Goal: Check status: Check status

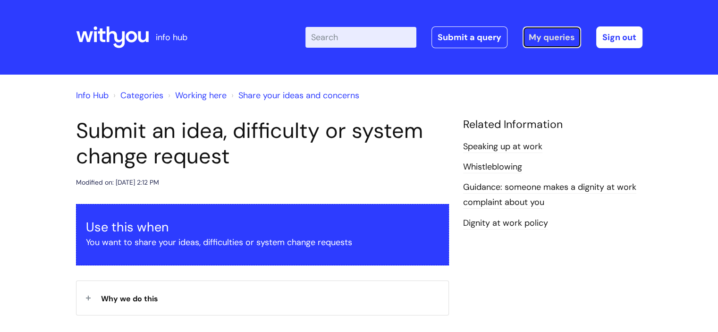
click at [548, 33] on link "My queries" at bounding box center [552, 37] width 59 height 22
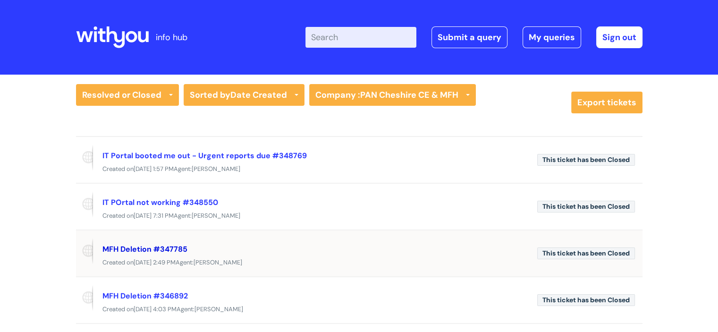
click at [157, 244] on link "MFH Deletion #347785" at bounding box center [144, 249] width 85 height 10
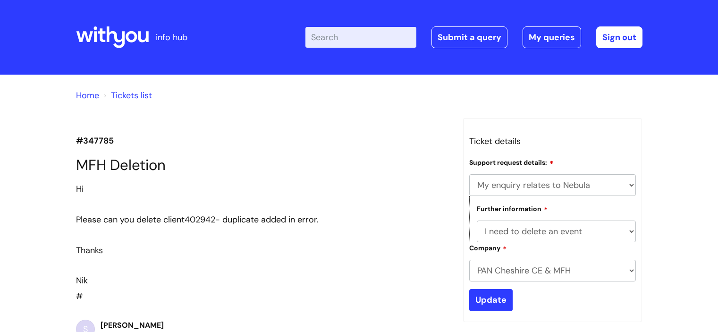
select select "My enquiry relates to Nebula"
select select "I need to delete an event"
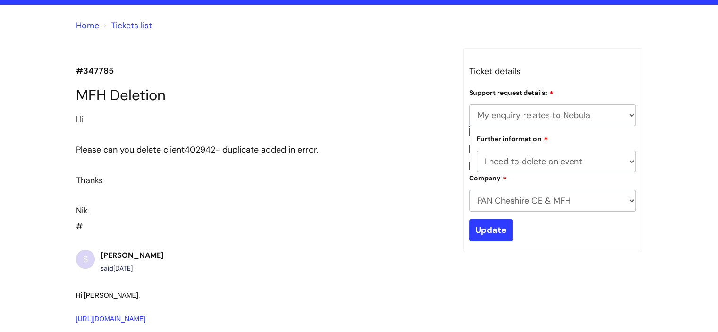
scroll to position [95, 0]
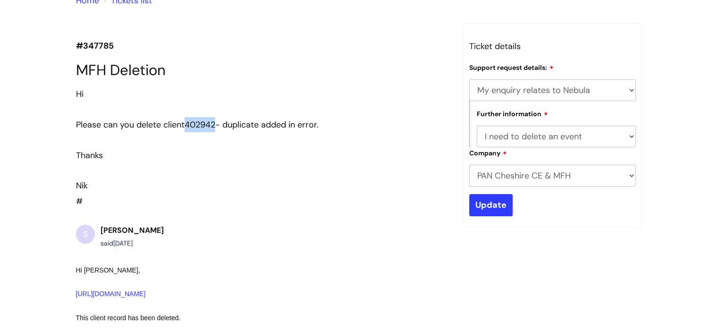
drag, startPoint x: 218, startPoint y: 124, endPoint x: 189, endPoint y: 124, distance: 28.8
click at [189, 124] on span "402942- duplicate added in error." at bounding box center [252, 124] width 134 height 11
copy span "402942"
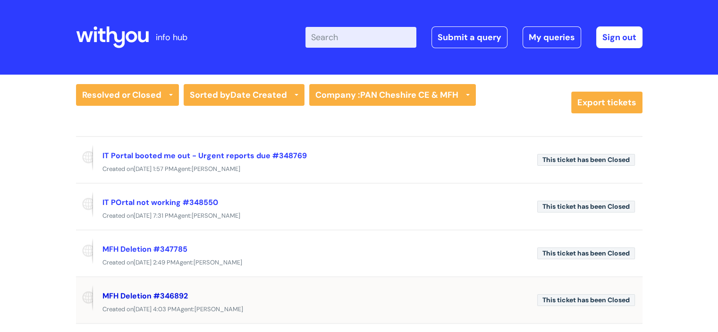
click at [169, 294] on link "MFH Deletion #346892" at bounding box center [144, 296] width 85 height 10
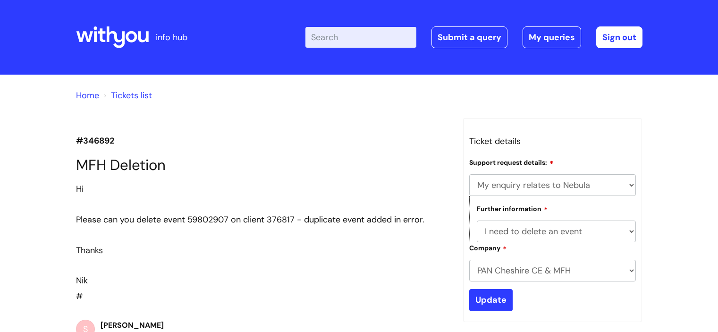
select select "My enquiry relates to Nebula"
select select "I need to delete an event"
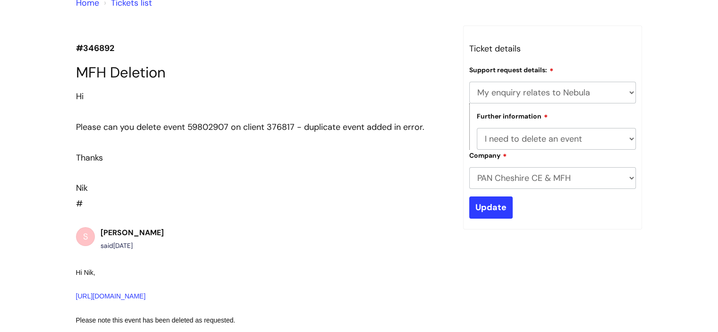
scroll to position [91, 0]
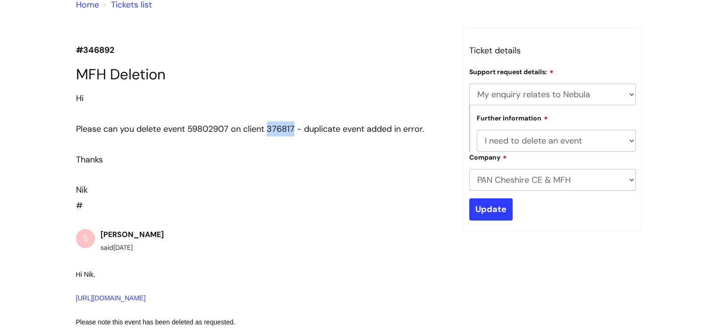
drag, startPoint x: 294, startPoint y: 127, endPoint x: 269, endPoint y: 128, distance: 25.1
click at [269, 128] on div "Please can you delete event 59802907 on client 376817 - duplicate event added i…" at bounding box center [262, 128] width 373 height 15
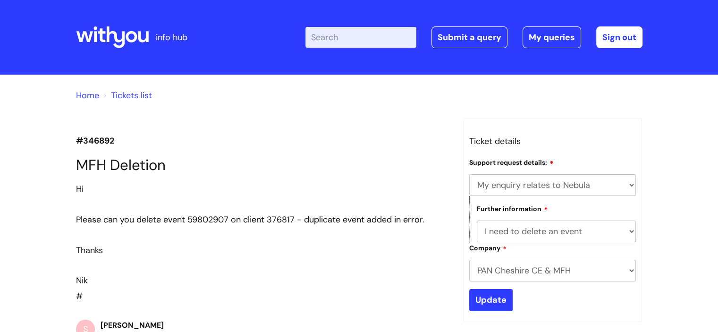
click at [385, 37] on input "Enter your search term here..." at bounding box center [360, 37] width 111 height 21
paste input "400245"
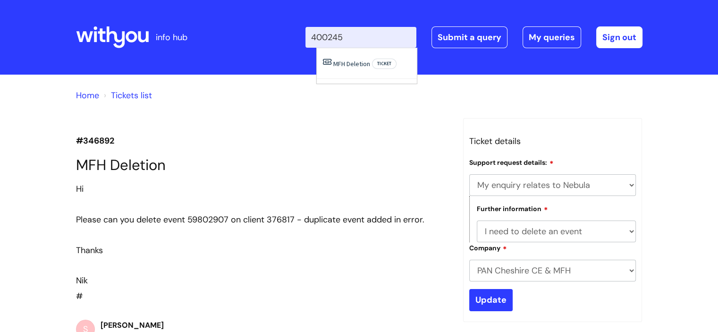
type input "400245"
click button "Search" at bounding box center [0, 0] width 0 height 0
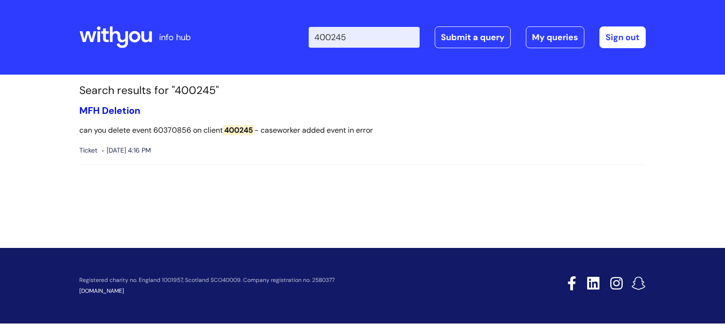
click at [104, 111] on link "MFH Deletion" at bounding box center [109, 110] width 61 height 12
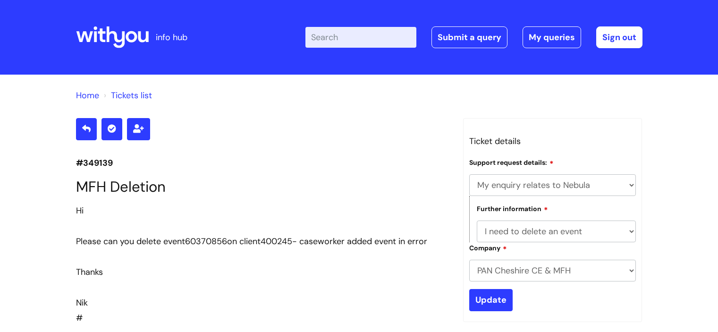
select select "My enquiry relates to Nebula"
select select "I need to delete an event"
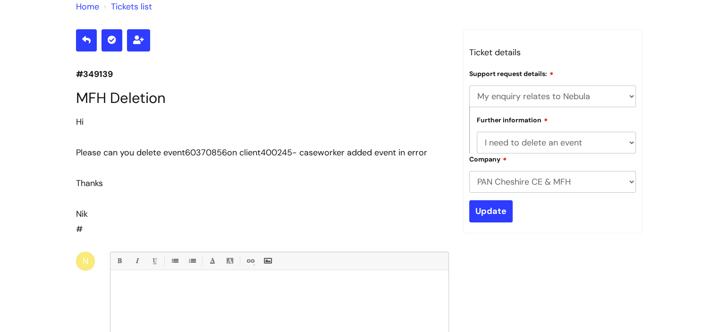
scroll to position [86, 0]
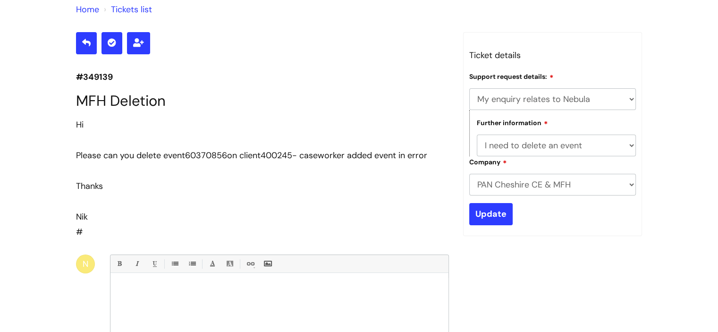
click at [90, 71] on p "#349139" at bounding box center [262, 76] width 373 height 15
drag, startPoint x: 117, startPoint y: 77, endPoint x: 82, endPoint y: 79, distance: 35.5
click at [82, 79] on p "#349139" at bounding box center [262, 76] width 373 height 15
copy p "349139"
click at [131, 9] on link "Tickets list" at bounding box center [131, 9] width 41 height 11
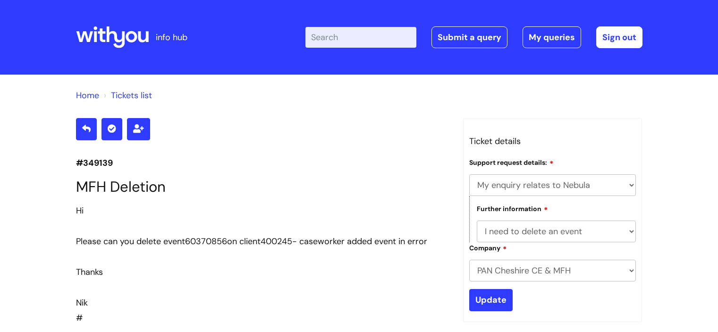
select select "My enquiry relates to Nebula"
select select "I need to delete an event"
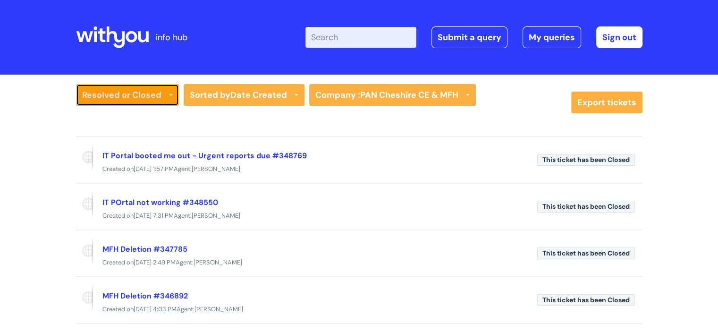
click at [170, 96] on icon at bounding box center [171, 96] width 4 height 4
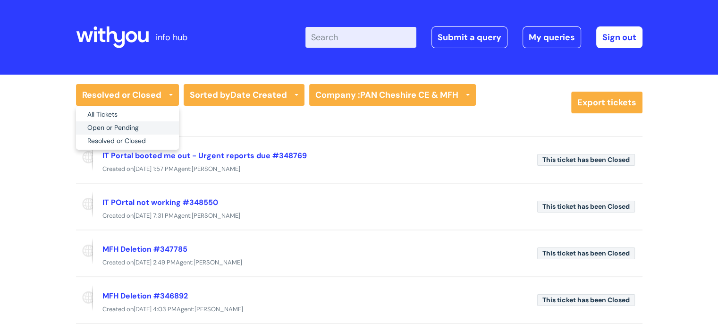
click at [156, 126] on link "Open or Pending" at bounding box center [127, 127] width 103 height 13
